Goal: Task Accomplishment & Management: Manage account settings

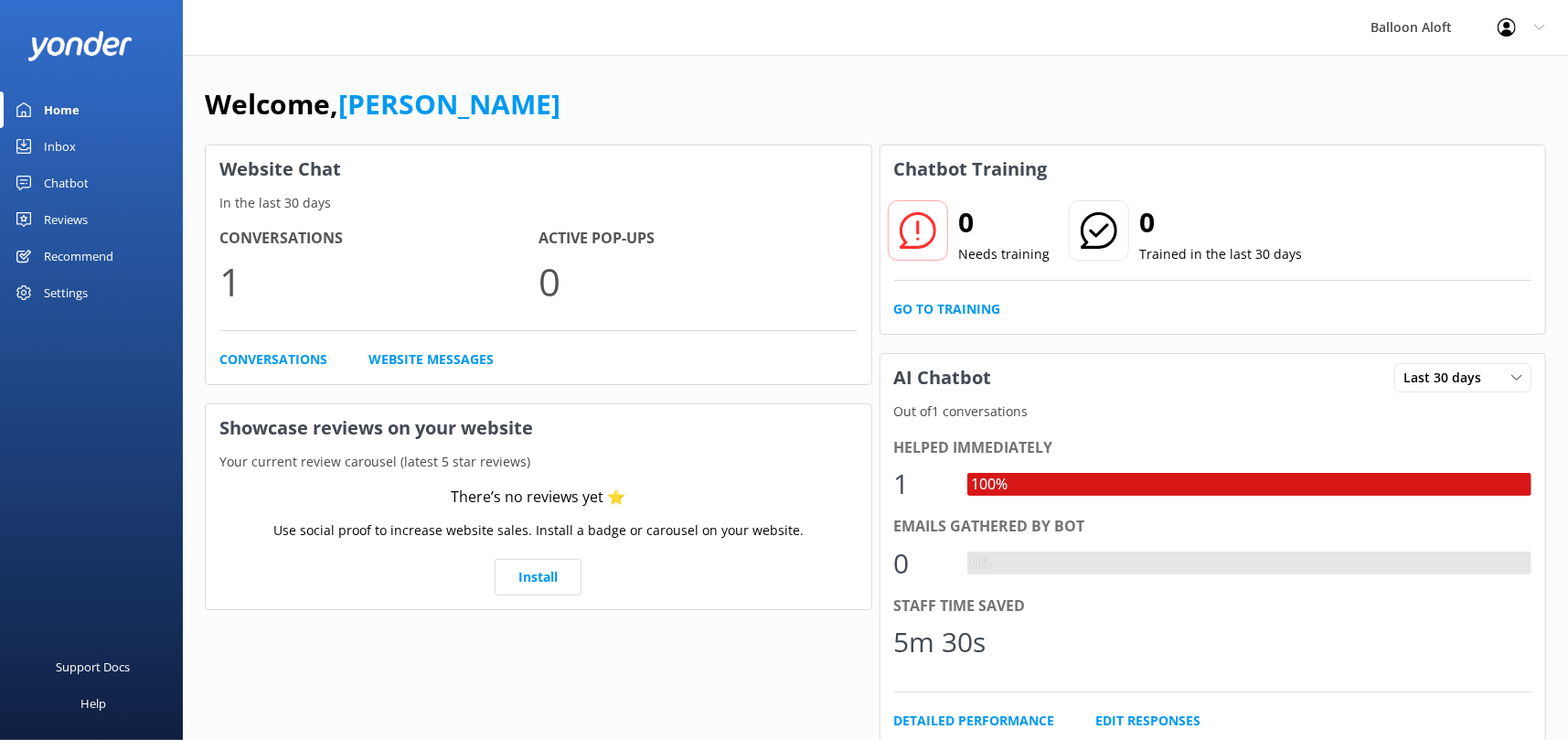
click at [1545, 26] on div "Profile Settings Logout" at bounding box center [1520, 27] width 93 height 55
click at [1437, 115] on link "Logout" at bounding box center [1477, 124] width 182 height 46
